Goal: Check status

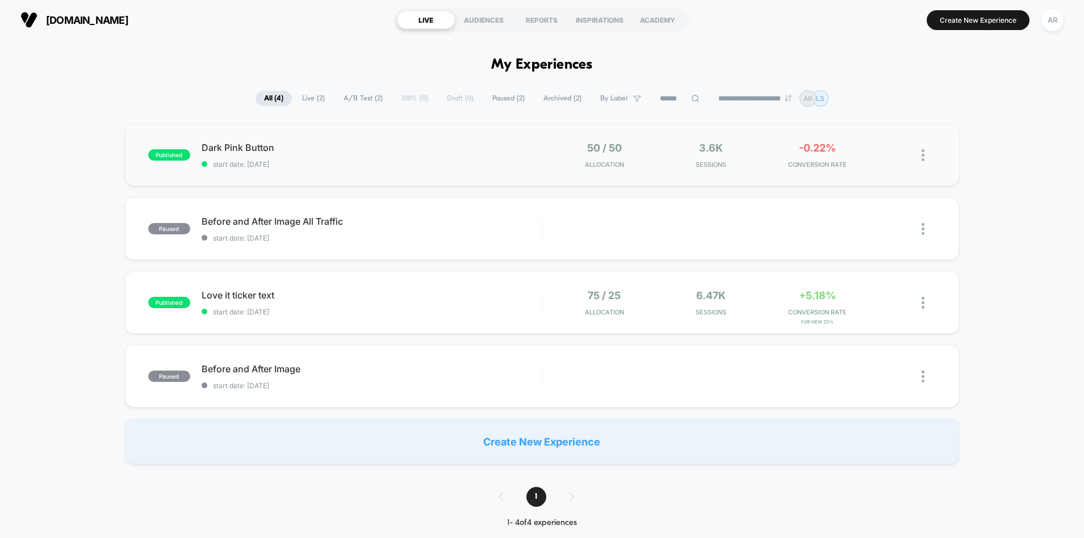
click at [545, 138] on div "published Dark Pink Button start date: [DATE] 50 / 50 Allocation 3.6k Sessions …" at bounding box center [542, 155] width 835 height 62
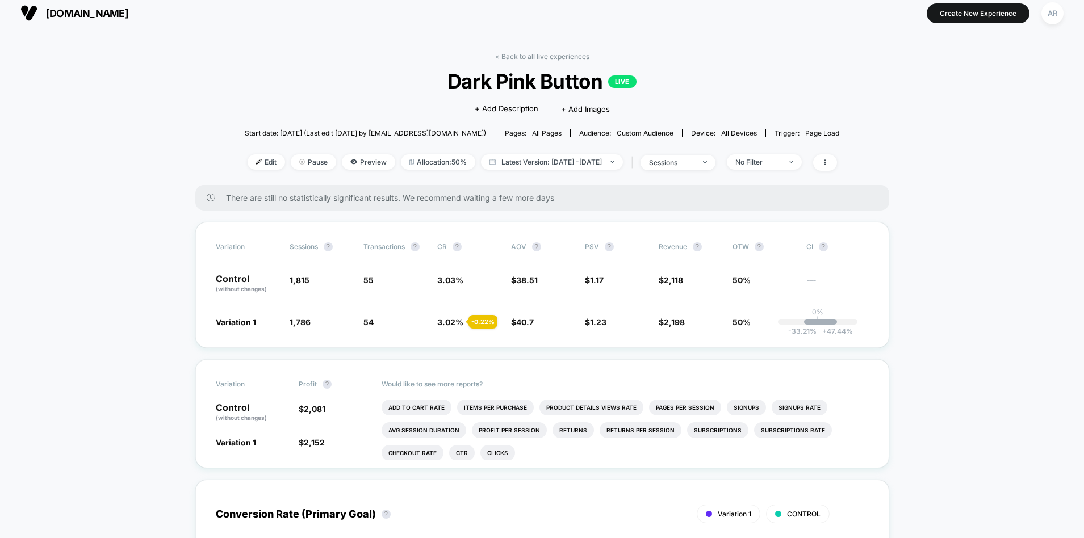
scroll to position [14, 0]
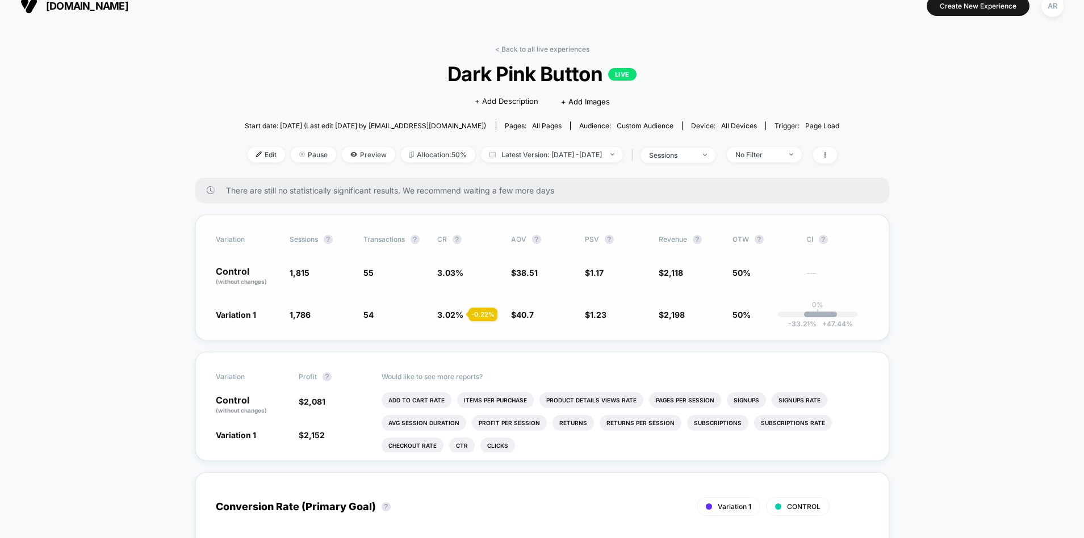
click at [796, 325] on span "-33.21 %" at bounding box center [802, 324] width 28 height 9
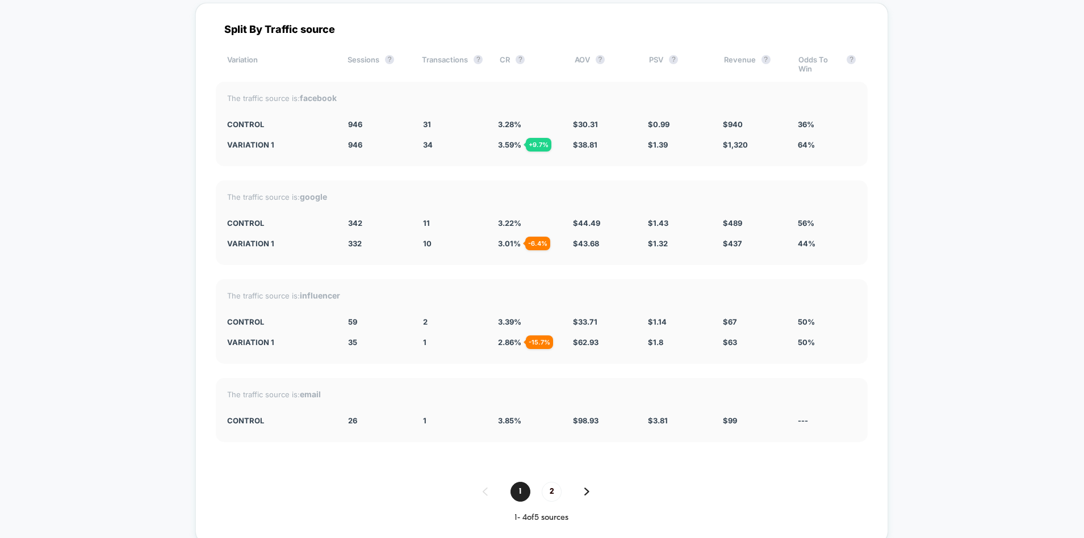
scroll to position [2096, 0]
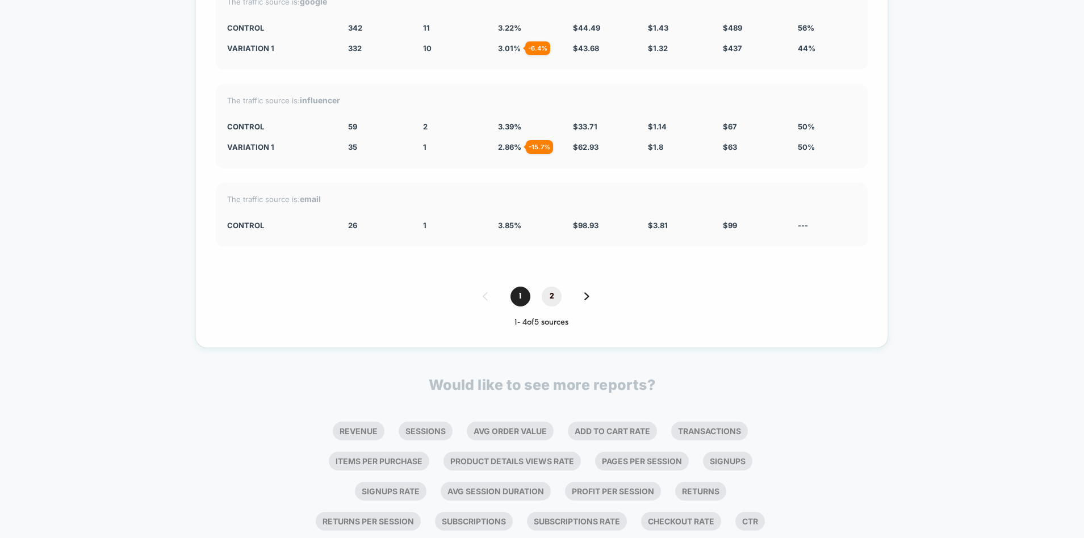
click at [550, 302] on span "2" at bounding box center [552, 297] width 20 height 20
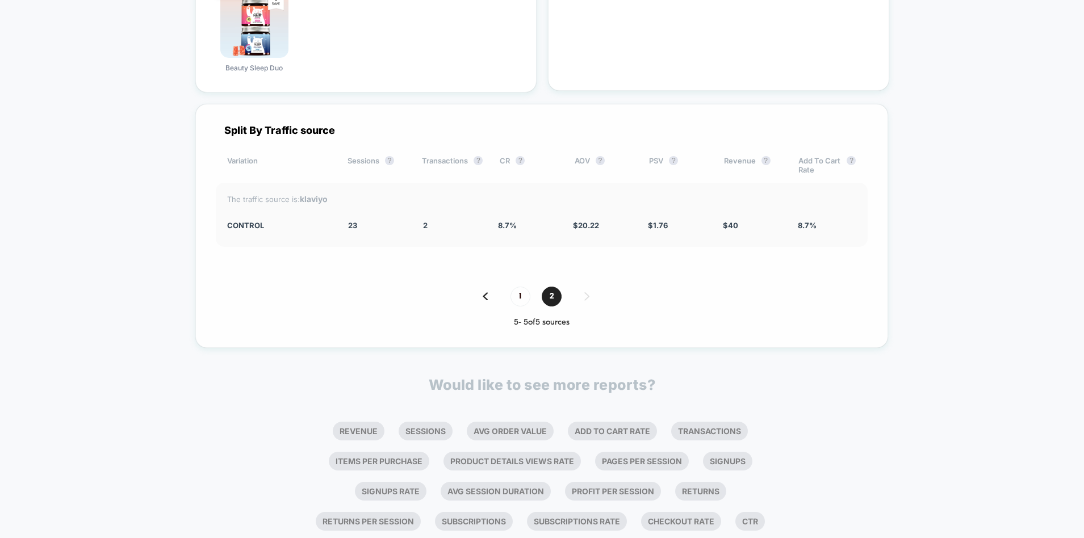
scroll to position [1644, 0]
